Goal: Transaction & Acquisition: Purchase product/service

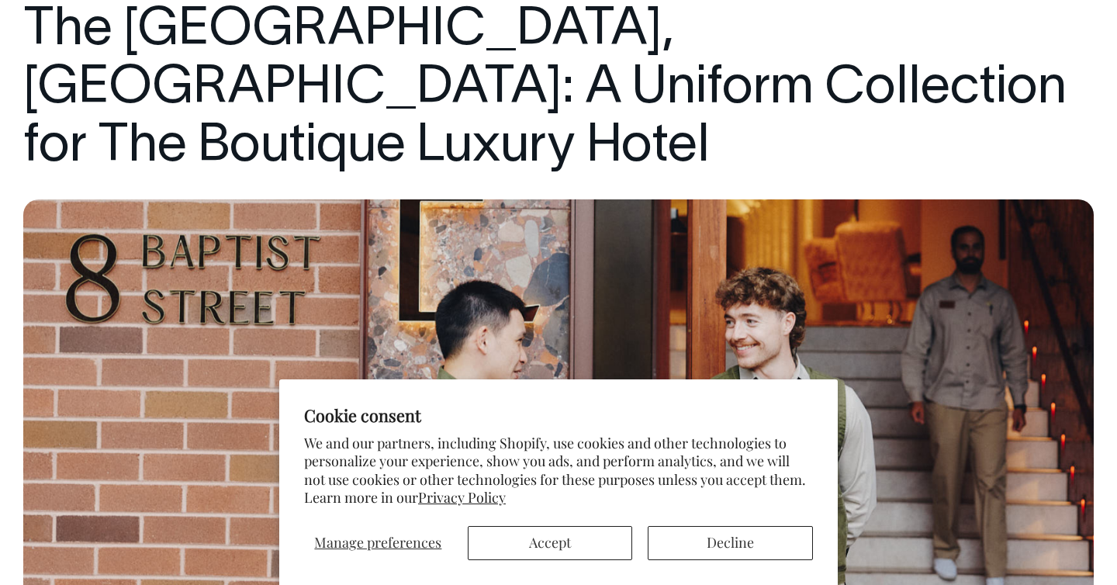
scroll to position [206, 0]
click at [695, 566] on section "Cookie consent We and our partners, including Shopify, use cookies and other te…" at bounding box center [558, 482] width 559 height 206
click at [695, 560] on button "Decline" at bounding box center [730, 543] width 165 height 34
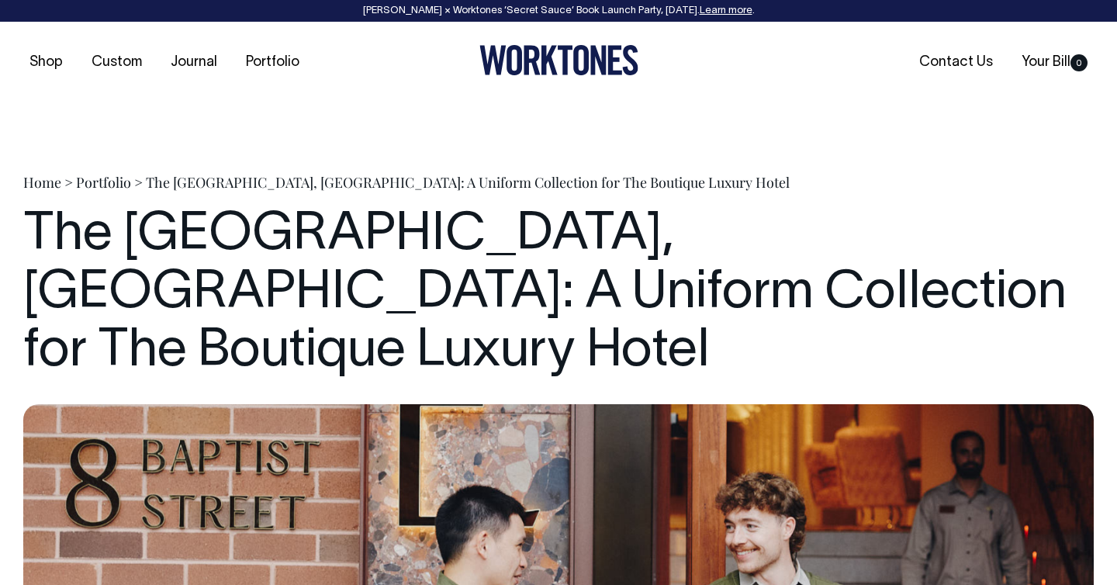
scroll to position [0, 0]
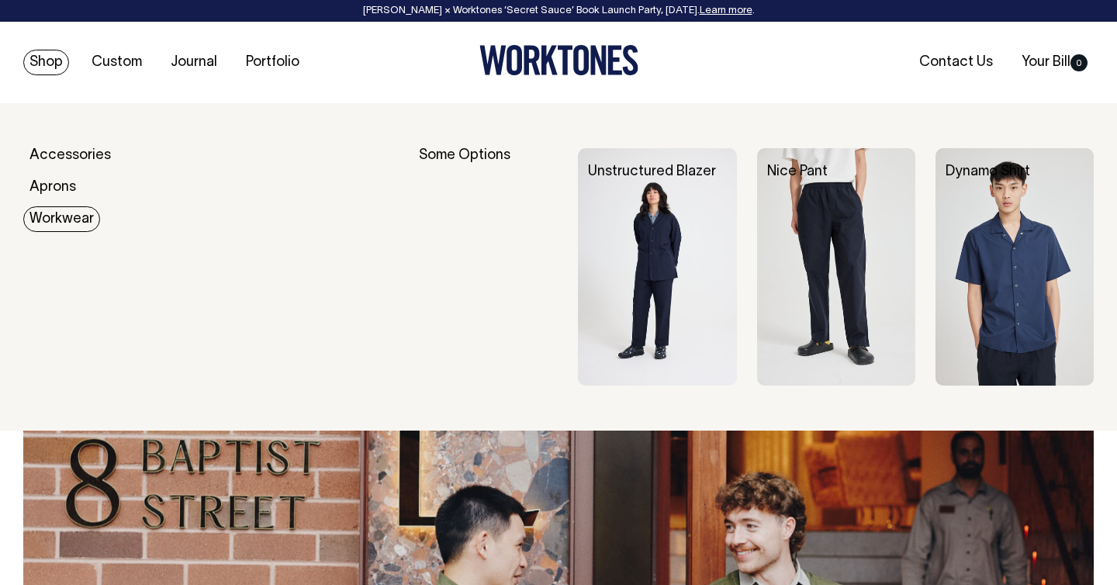
click at [41, 214] on link "Workwear" at bounding box center [61, 219] width 77 height 26
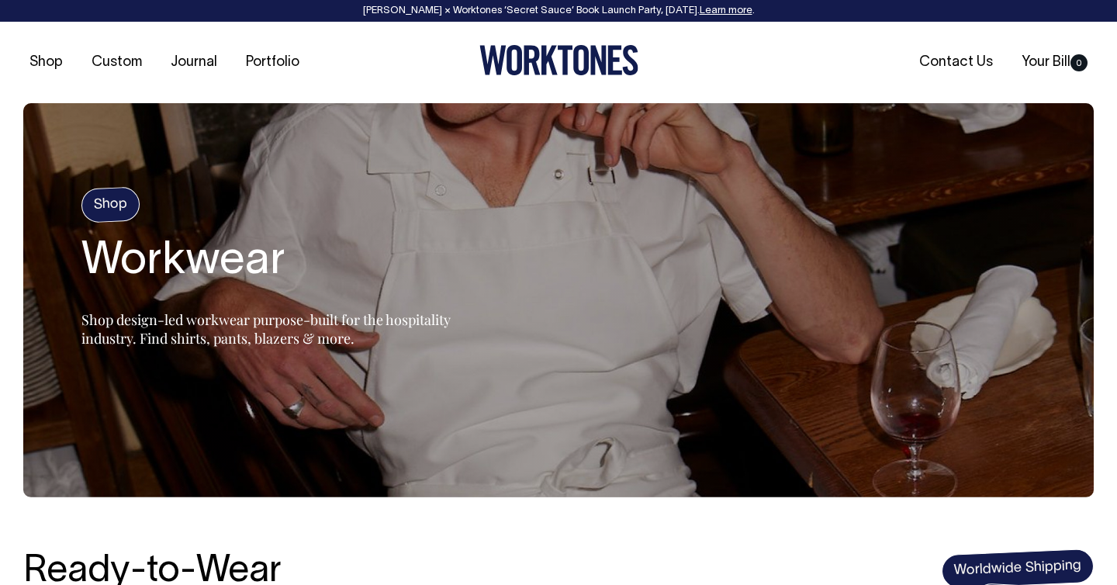
click at [106, 201] on h4 "Shop" at bounding box center [111, 205] width 60 height 36
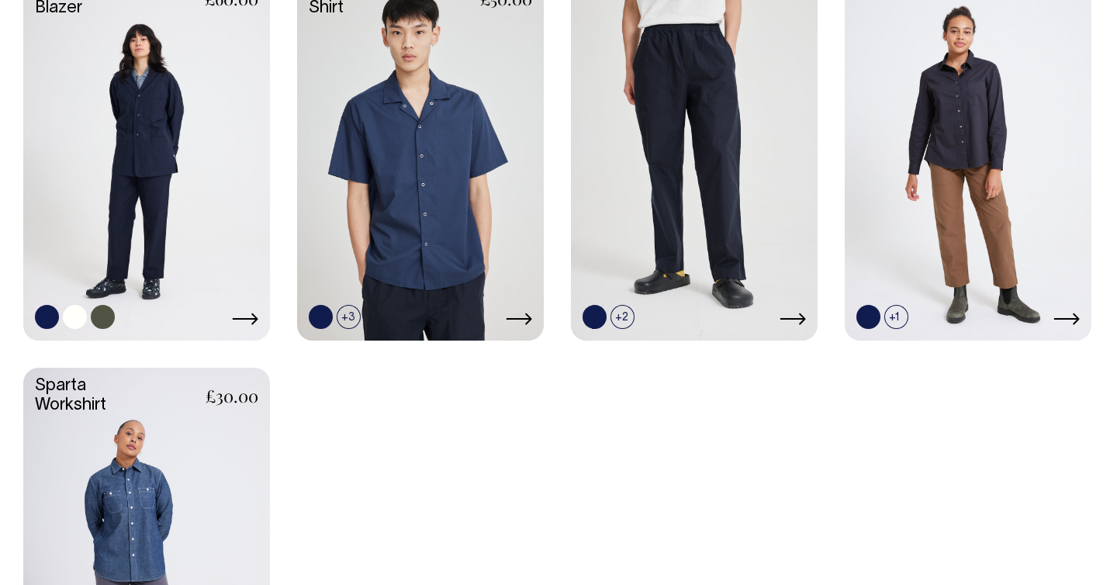
scroll to position [802, 0]
click at [207, 407] on link at bounding box center [146, 551] width 247 height 367
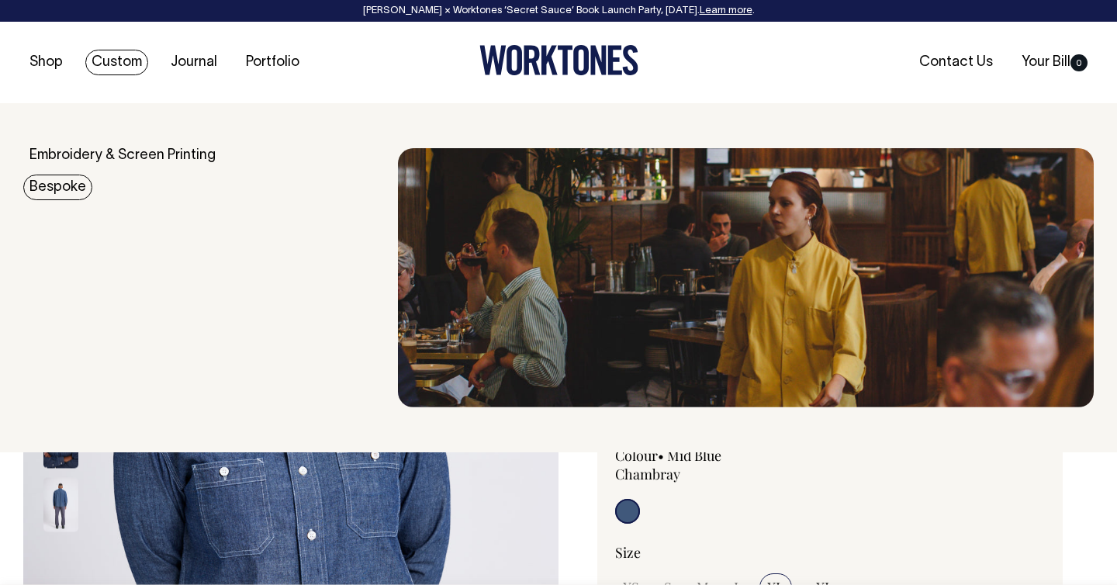
click at [77, 190] on link "Bespoke" at bounding box center [57, 188] width 69 height 26
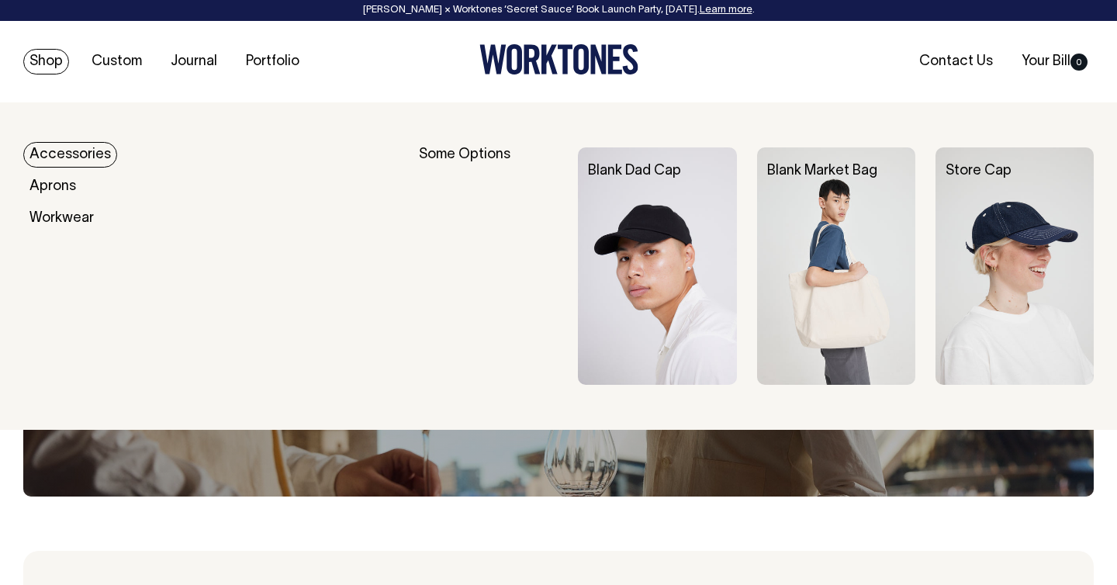
scroll to position [1, 0]
click at [54, 144] on link "Accessories" at bounding box center [70, 155] width 94 height 26
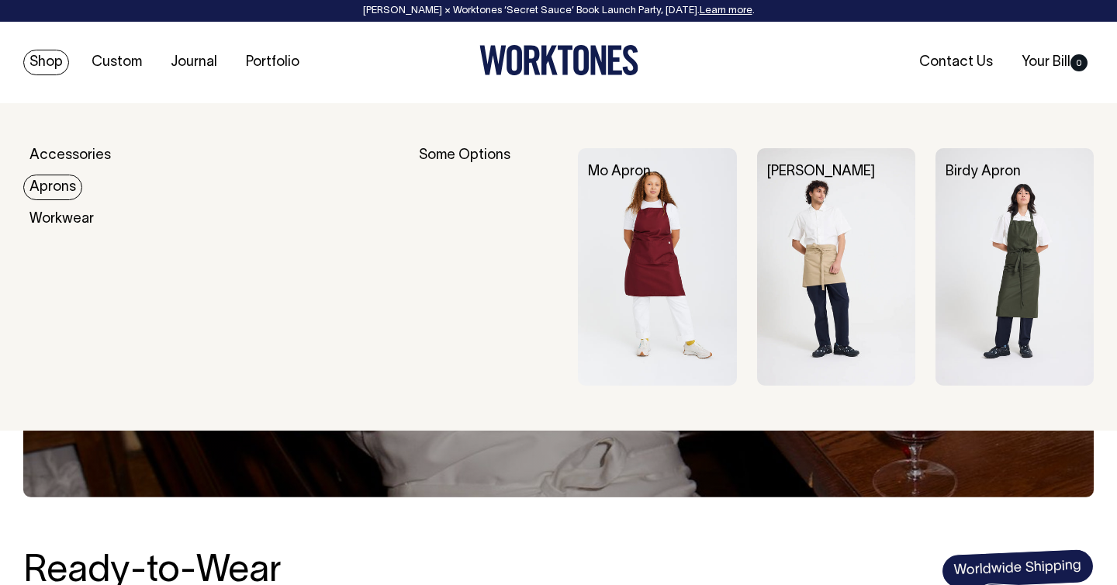
click at [64, 186] on link "Aprons" at bounding box center [52, 188] width 59 height 26
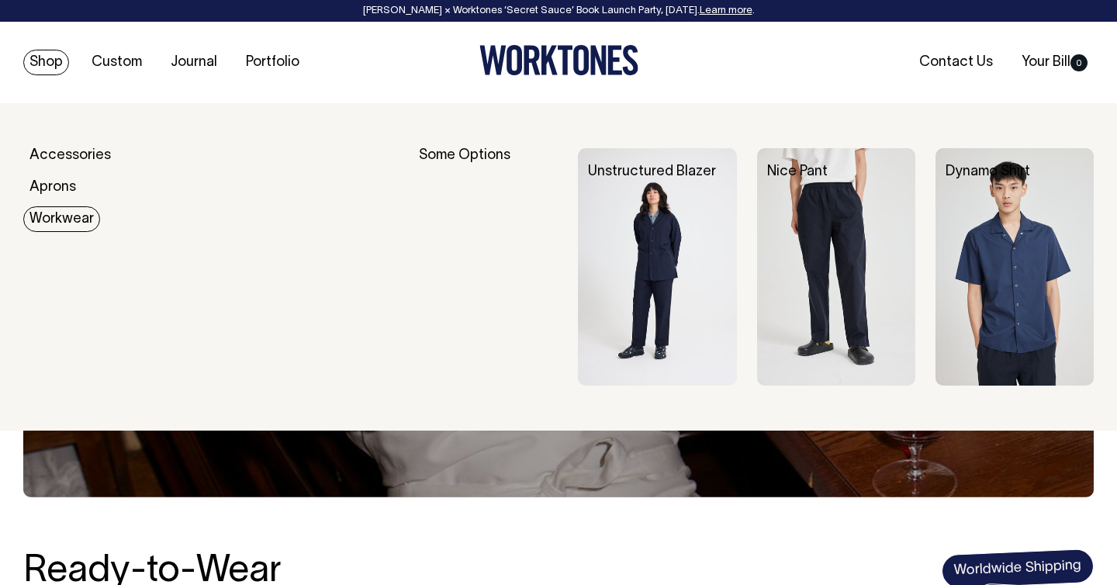
click at [35, 210] on link "Workwear" at bounding box center [61, 219] width 77 height 26
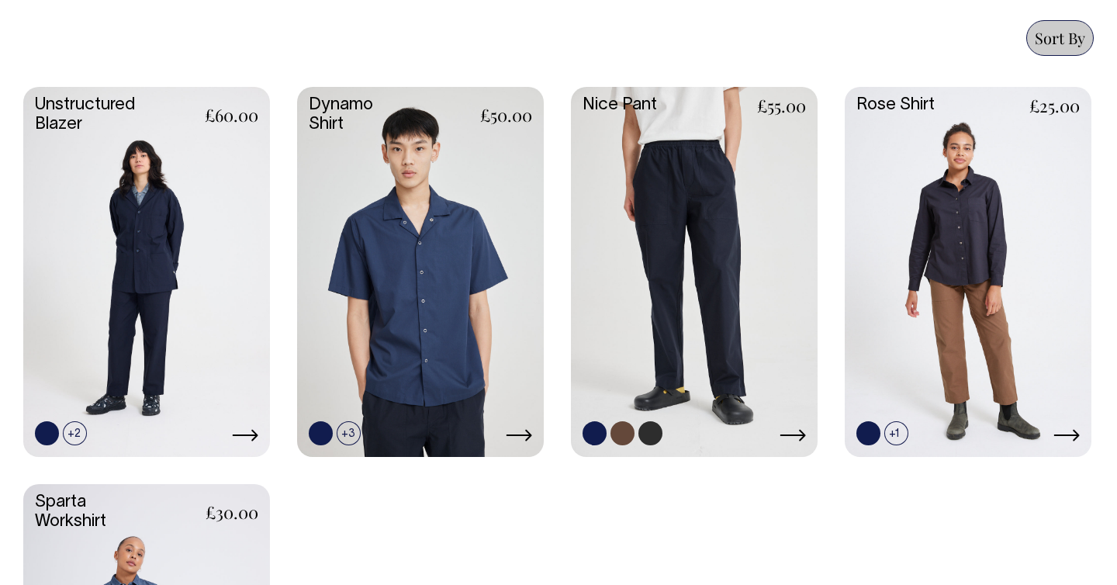
scroll to position [685, 0]
click at [944, 236] on link at bounding box center [968, 270] width 247 height 367
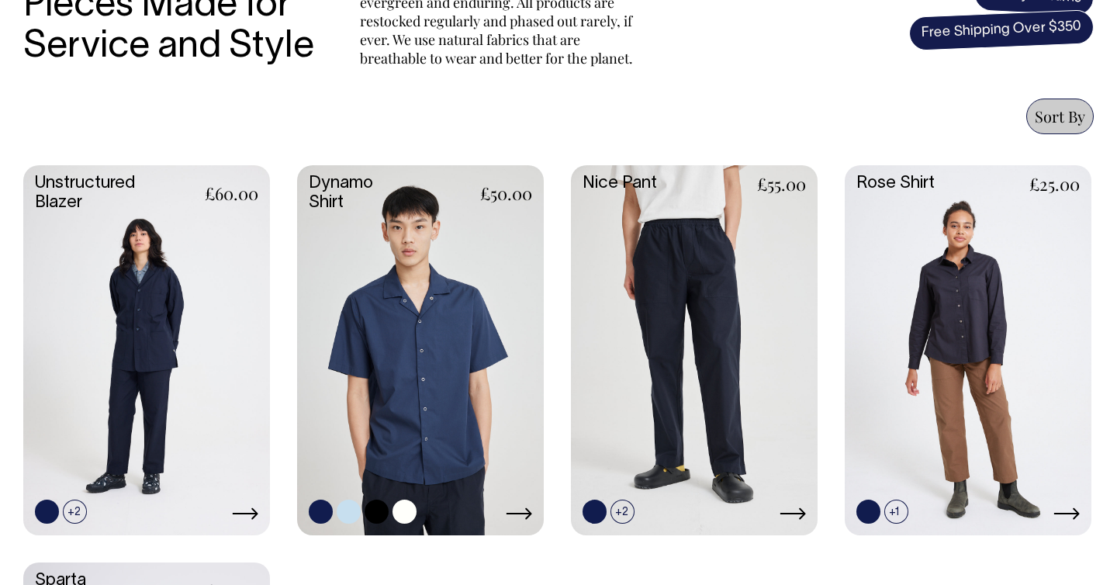
scroll to position [607, 0]
click at [213, 359] on link at bounding box center [146, 348] width 247 height 367
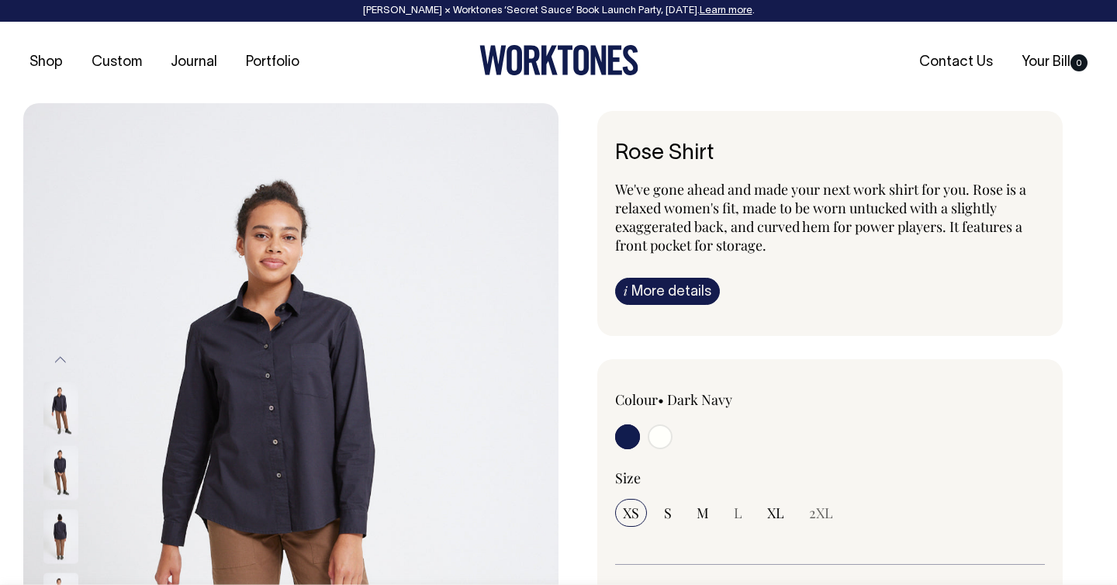
click at [664, 427] on input "radio" at bounding box center [660, 436] width 25 height 25
radio input "true"
select select "Off-White"
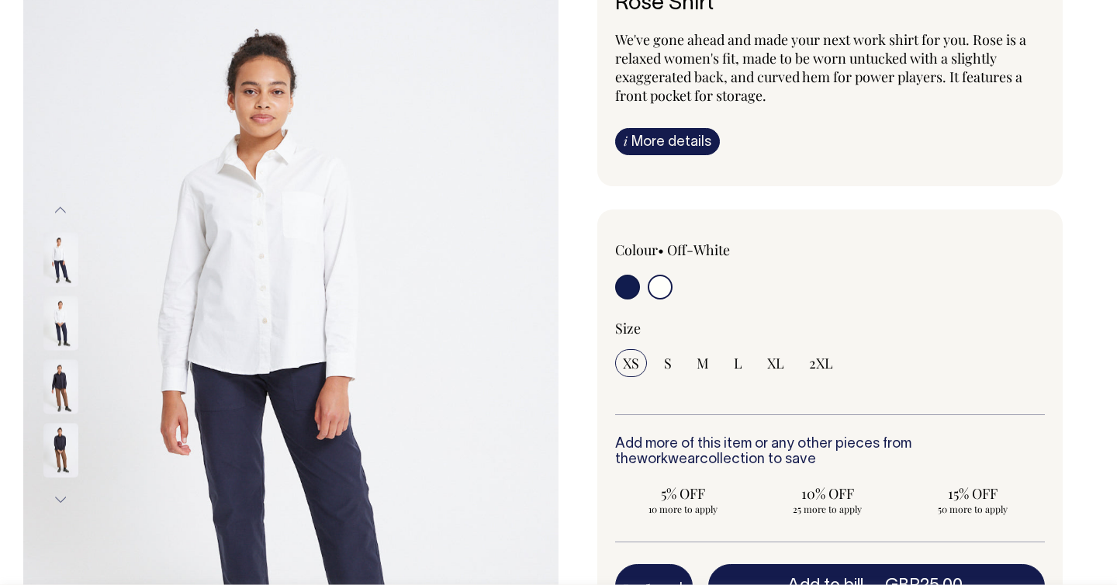
scroll to position [151, 0]
